Goal: Information Seeking & Learning: Learn about a topic

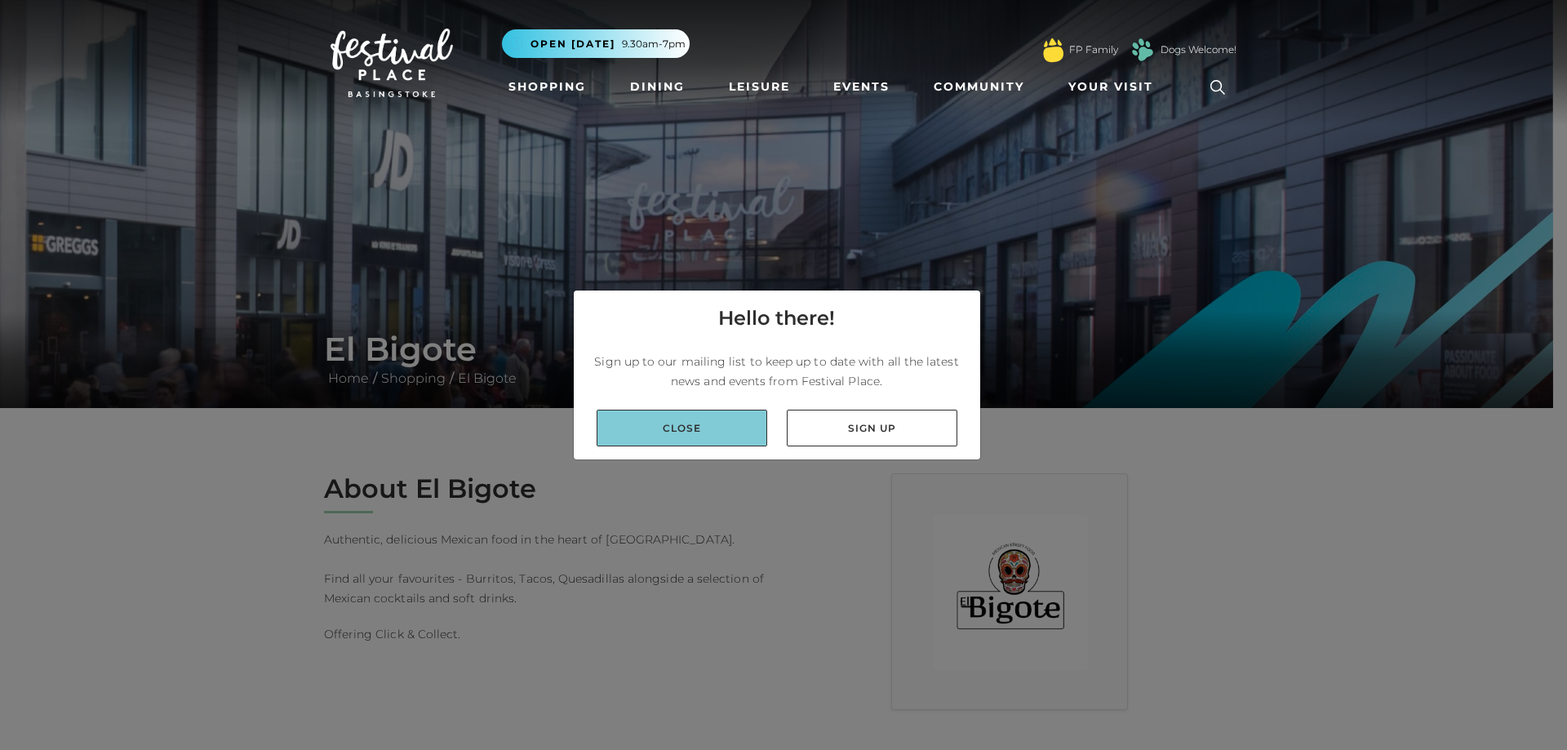
click at [660, 411] on link "Close" at bounding box center [682, 428] width 171 height 37
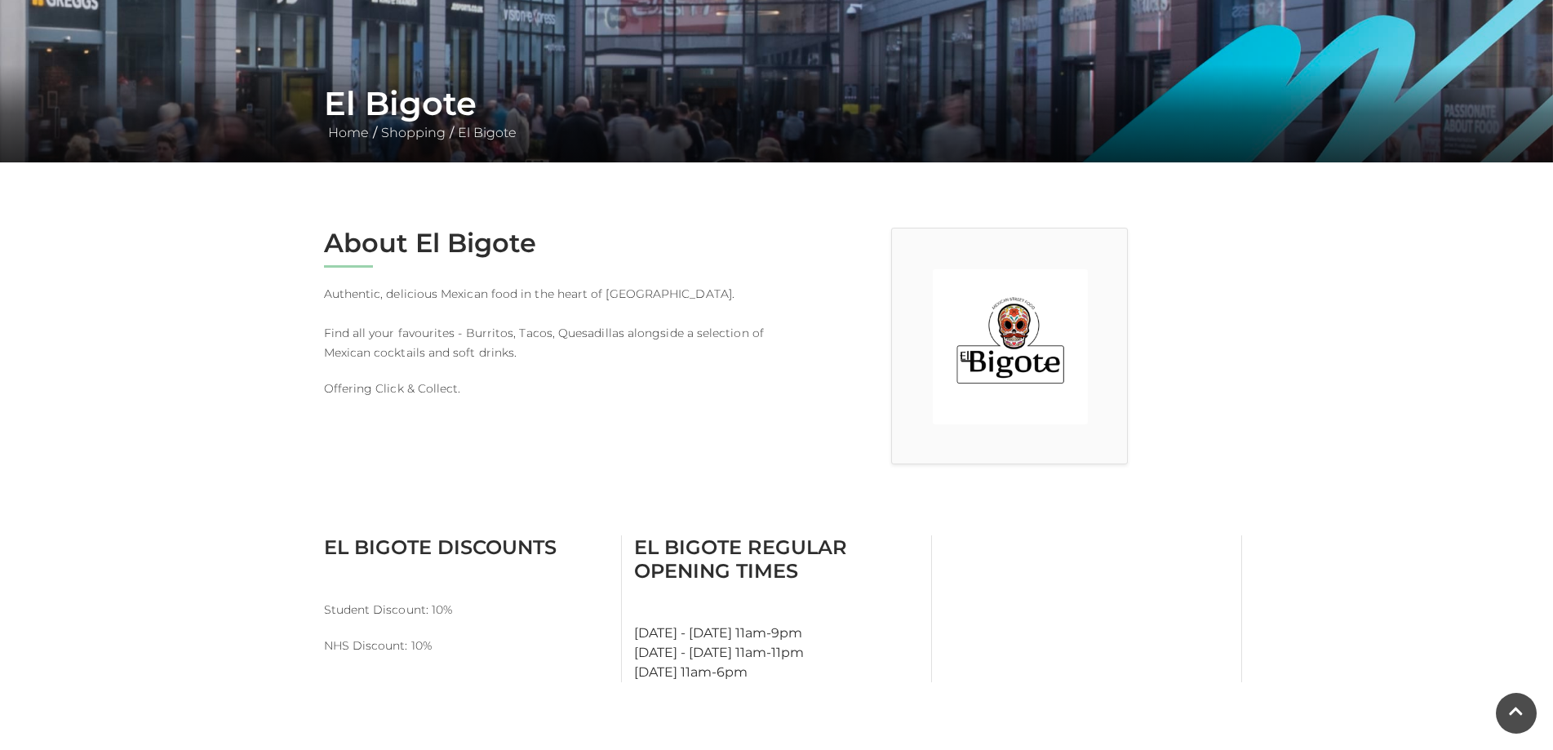
scroll to position [245, 0]
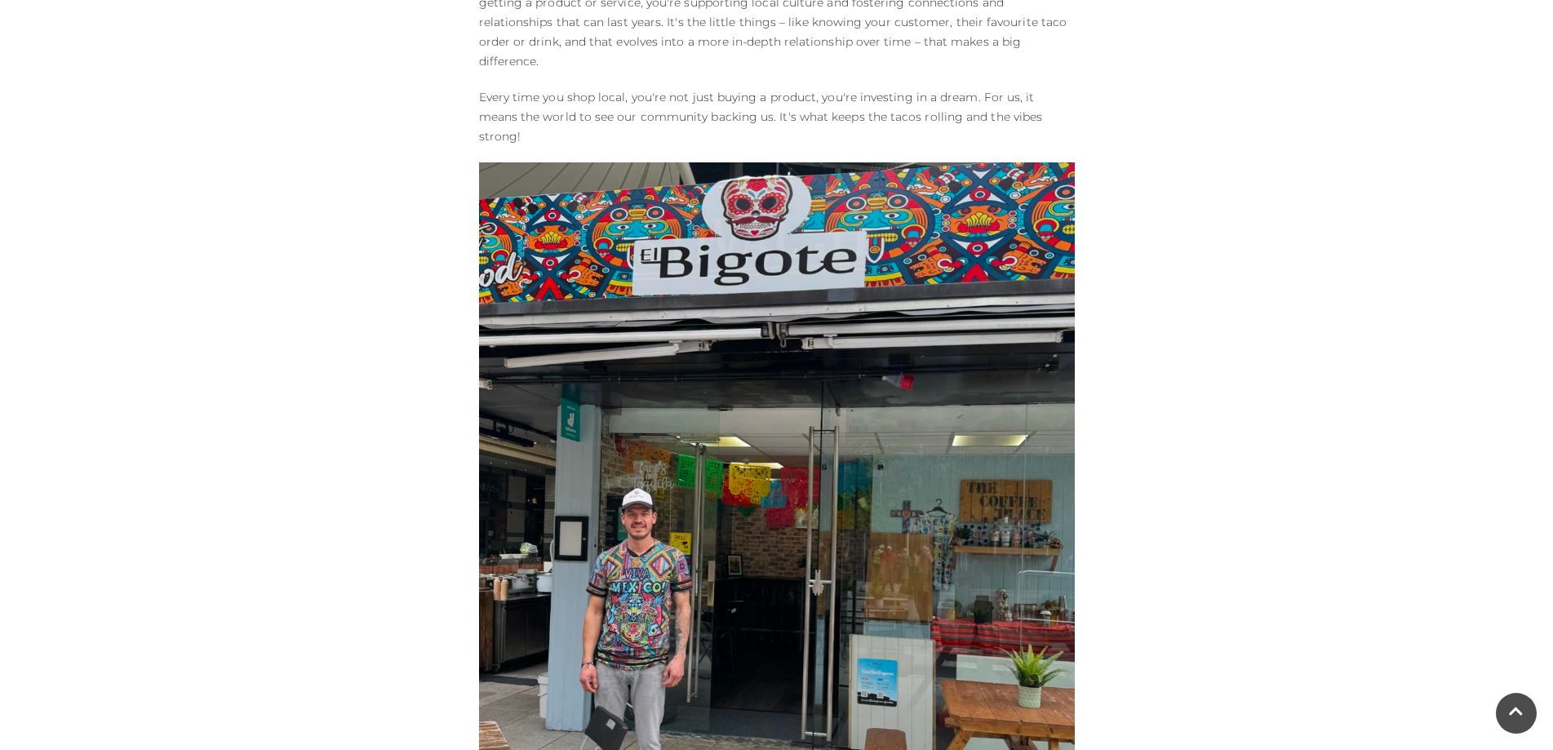
scroll to position [1877, 0]
